Goal: Obtain resource: Obtain resource

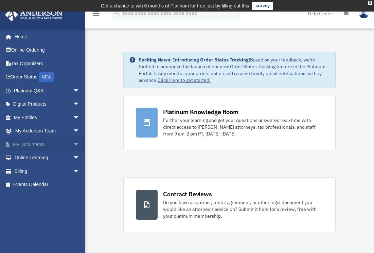
click at [28, 143] on link "My Documents arrow_drop_down" at bounding box center [47, 145] width 85 height 14
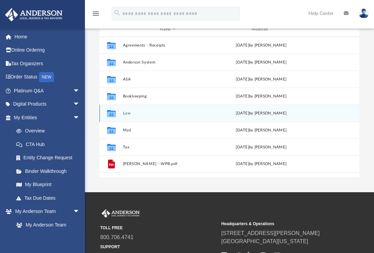
scroll to position [102, 0]
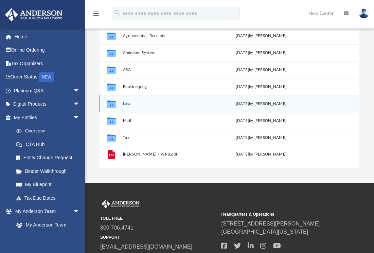
click at [122, 104] on div "Collaborated Folder Law Sun Feb 12 2023 by Liz Garcia" at bounding box center [230, 103] width 260 height 17
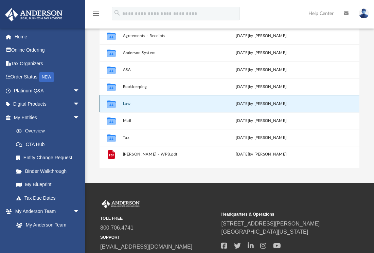
click at [125, 103] on button "Law" at bounding box center [168, 103] width 90 height 4
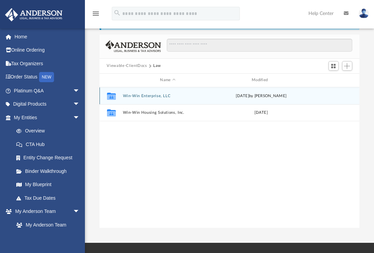
scroll to position [34, 0]
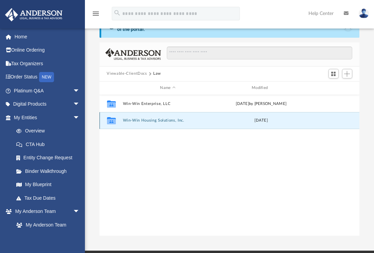
click at [149, 119] on button "Win-Win Housing Solutions, Inc." at bounding box center [168, 120] width 90 height 4
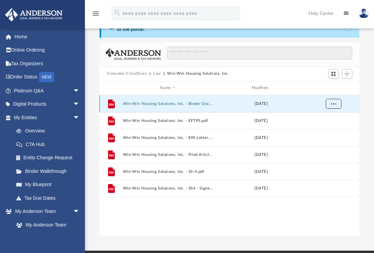
click at [336, 102] on span "More options" at bounding box center [333, 104] width 5 height 4
click at [326, 118] on li "Preview" at bounding box center [328, 117] width 20 height 7
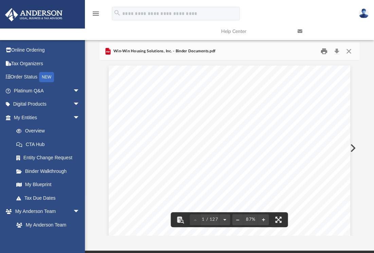
click at [324, 51] on button "Print" at bounding box center [325, 51] width 14 height 11
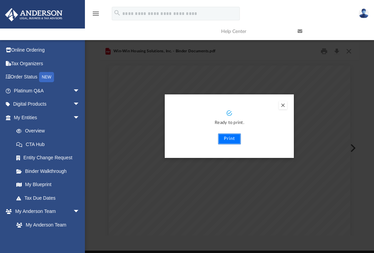
click at [233, 138] on button "Print" at bounding box center [229, 139] width 23 height 11
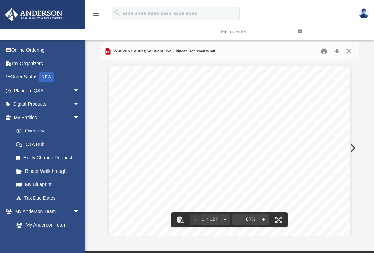
click at [354, 145] on button "Preview" at bounding box center [352, 148] width 15 height 19
click at [324, 51] on button "Print" at bounding box center [325, 51] width 14 height 11
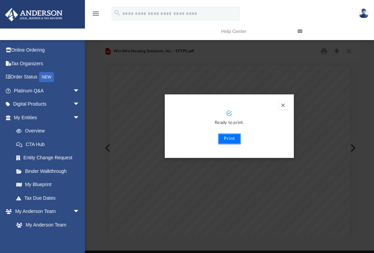
click at [229, 140] on button "Print" at bounding box center [229, 139] width 23 height 11
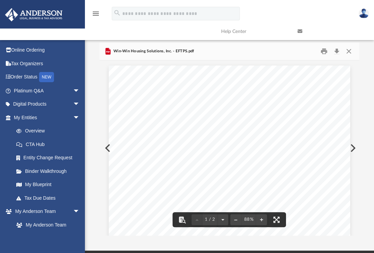
click at [351, 148] on button "Preview" at bounding box center [352, 148] width 15 height 19
click at [322, 50] on button "Print" at bounding box center [325, 51] width 14 height 11
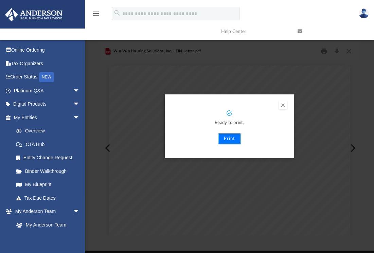
click at [228, 140] on button "Print" at bounding box center [229, 139] width 23 height 11
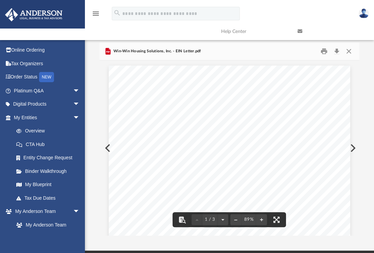
click at [354, 146] on button "Preview" at bounding box center [352, 148] width 15 height 19
click at [324, 50] on button "Print" at bounding box center [325, 51] width 14 height 11
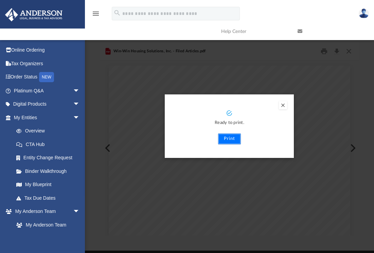
click at [231, 138] on button "Print" at bounding box center [229, 139] width 23 height 11
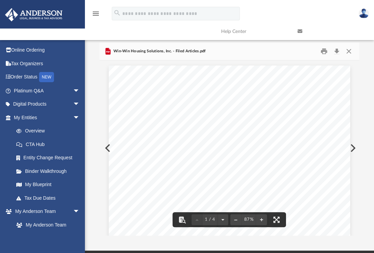
click at [353, 146] on button "Preview" at bounding box center [352, 148] width 15 height 19
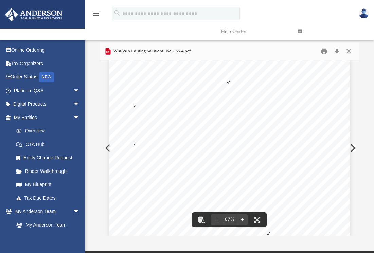
scroll to position [0, 0]
click at [324, 51] on button "Print" at bounding box center [325, 51] width 14 height 11
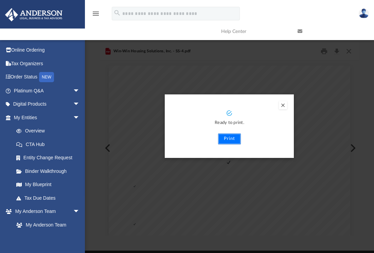
click at [231, 138] on button "Print" at bounding box center [229, 139] width 23 height 11
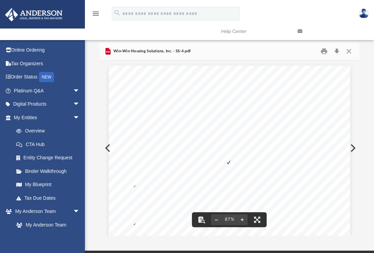
click at [351, 147] on button "Preview" at bounding box center [352, 148] width 15 height 19
click at [323, 51] on button "Print" at bounding box center [325, 51] width 14 height 11
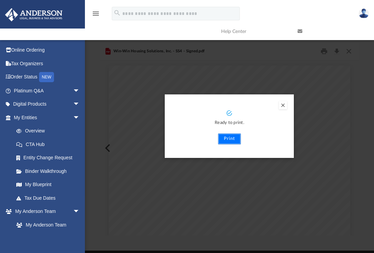
click at [225, 141] on button "Print" at bounding box center [229, 139] width 23 height 11
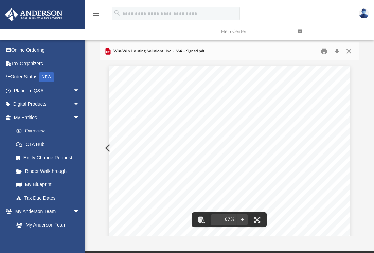
click at [349, 158] on div "106-58-7009 WIN-WIN HOUSING SOLUTIONS, INC. KINGS COUNTY, NEW YORK CAROL PRICE …" at bounding box center [230, 232] width 260 height 343
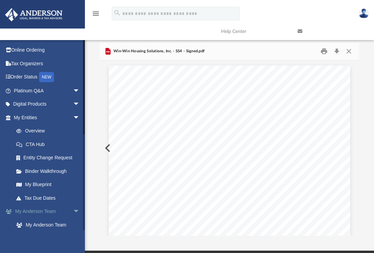
click at [36, 210] on link "My Anderson Team arrow_drop_down" at bounding box center [47, 212] width 85 height 14
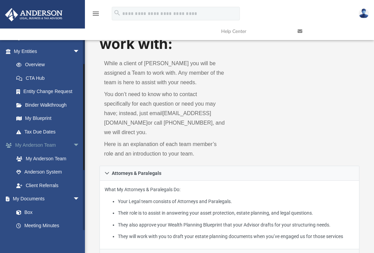
scroll to position [68, 0]
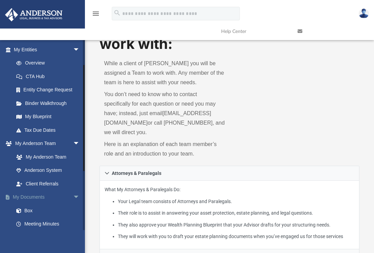
click at [31, 199] on link "My Documents arrow_drop_down" at bounding box center [47, 198] width 85 height 14
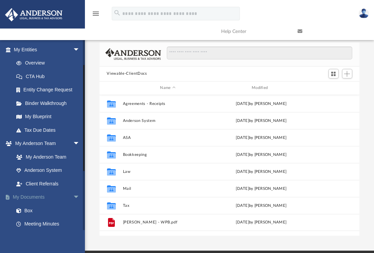
scroll to position [150, 255]
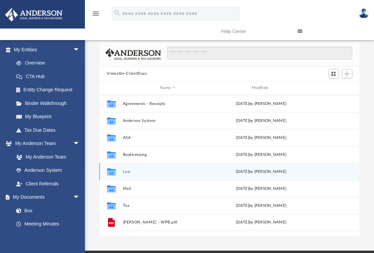
click at [142, 169] on div "Collaborated Folder Law Sun Feb 12 2023 by Liz Garcia" at bounding box center [230, 171] width 260 height 17
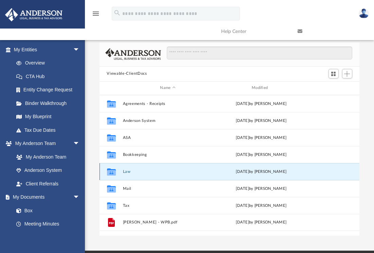
click at [126, 173] on button "Law" at bounding box center [168, 171] width 90 height 4
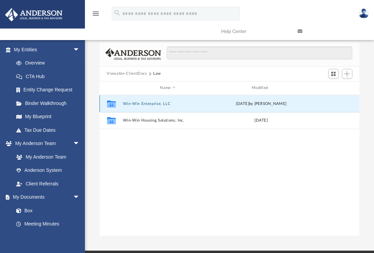
click at [132, 103] on button "Win-Win Enterprise, LLC" at bounding box center [168, 103] width 90 height 4
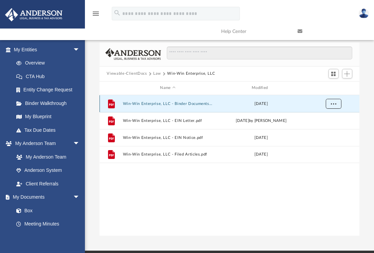
click at [332, 103] on span "More options" at bounding box center [333, 104] width 5 height 4
click at [327, 118] on li "Preview" at bounding box center [328, 117] width 20 height 7
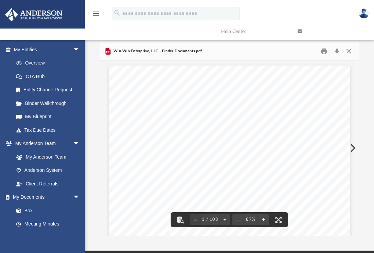
click at [353, 145] on button "Preview" at bounding box center [352, 148] width 15 height 19
click at [325, 51] on button "Print" at bounding box center [325, 51] width 14 height 11
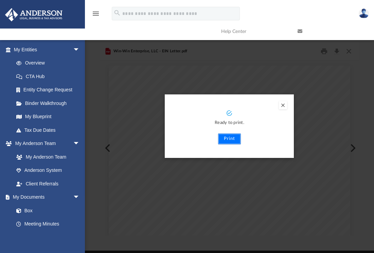
click at [228, 139] on button "Print" at bounding box center [229, 139] width 23 height 11
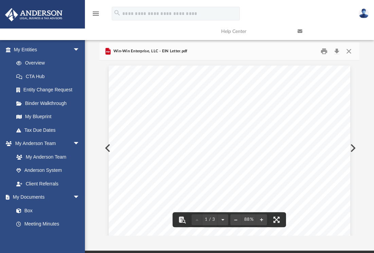
click at [354, 147] on button "Preview" at bounding box center [352, 148] width 15 height 19
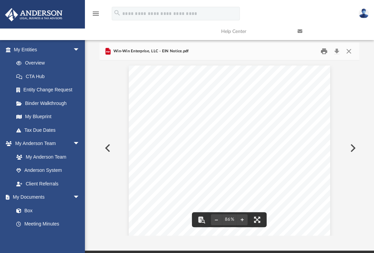
click at [323, 48] on button "Print" at bounding box center [325, 51] width 14 height 11
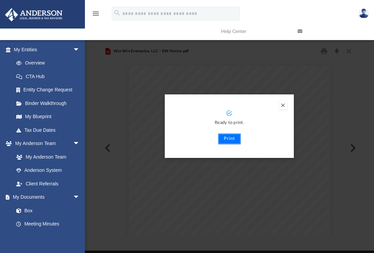
click at [231, 139] on button "Print" at bounding box center [229, 139] width 23 height 11
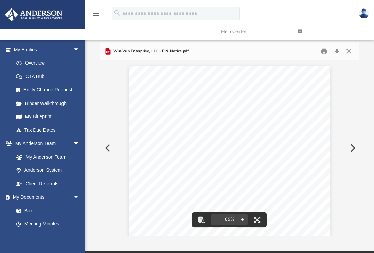
click at [352, 146] on button "Preview" at bounding box center [352, 148] width 15 height 19
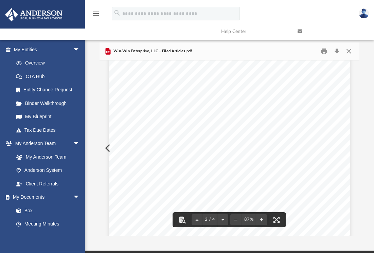
scroll to position [403, 0]
